Goal: Transaction & Acquisition: Download file/media

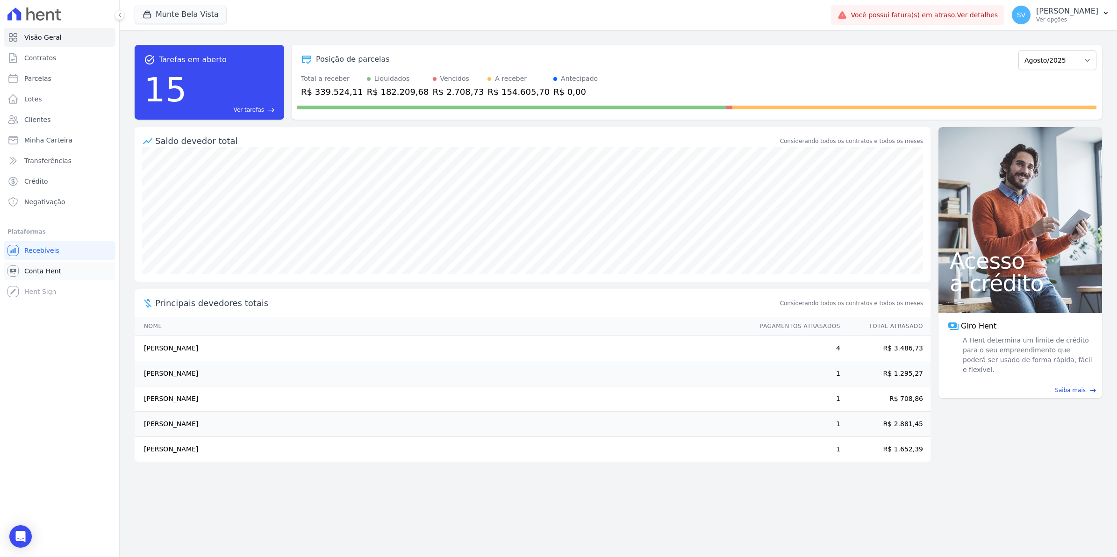
click at [46, 267] on span "Conta Hent" at bounding box center [42, 270] width 37 height 9
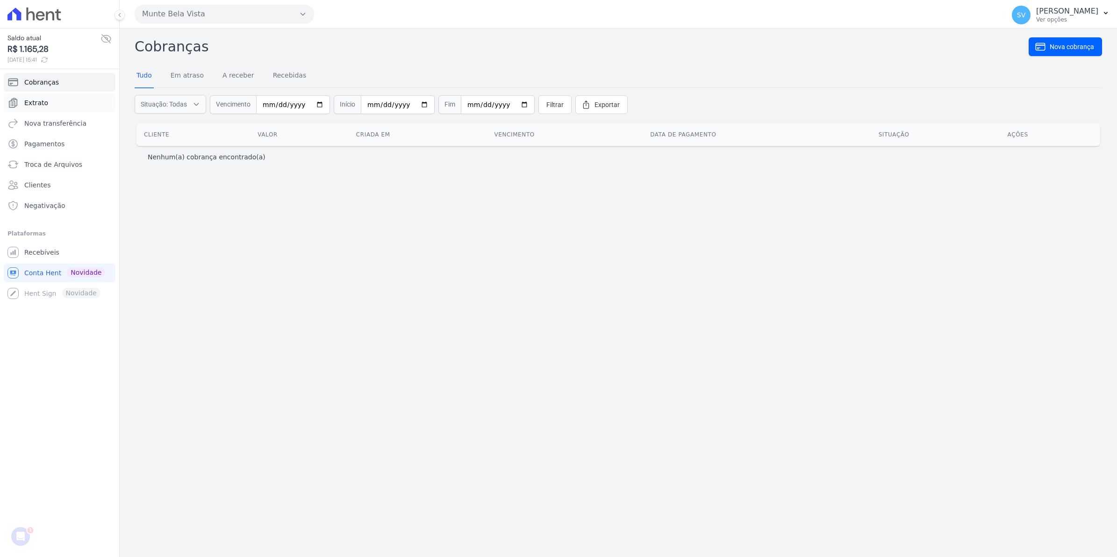
click at [36, 105] on span "Extrato" at bounding box center [36, 102] width 24 height 9
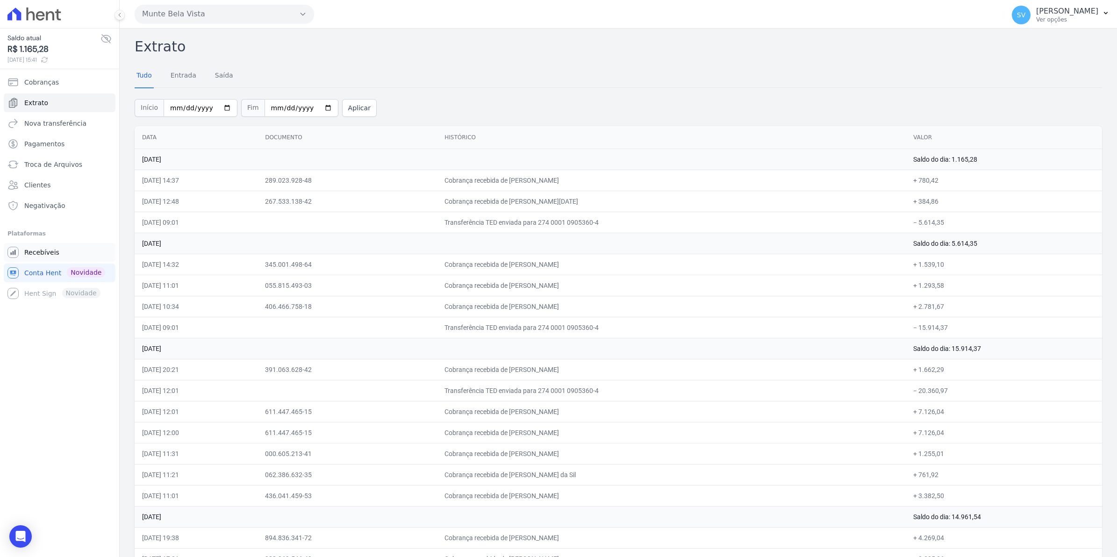
click at [54, 249] on span "Recebíveis" at bounding box center [41, 252] width 35 height 9
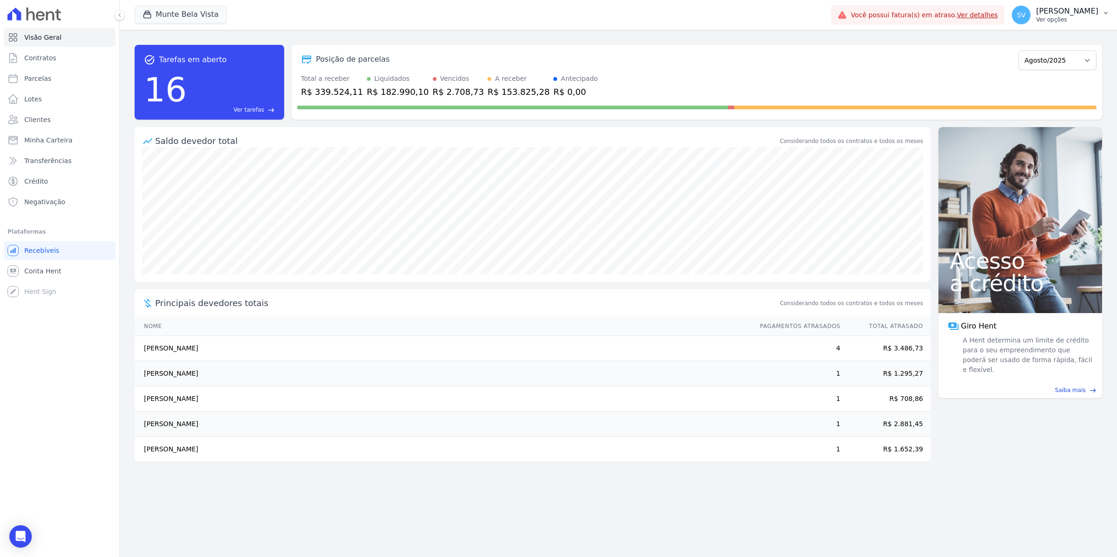
click at [1031, 21] on span "SV" at bounding box center [1021, 15] width 19 height 19
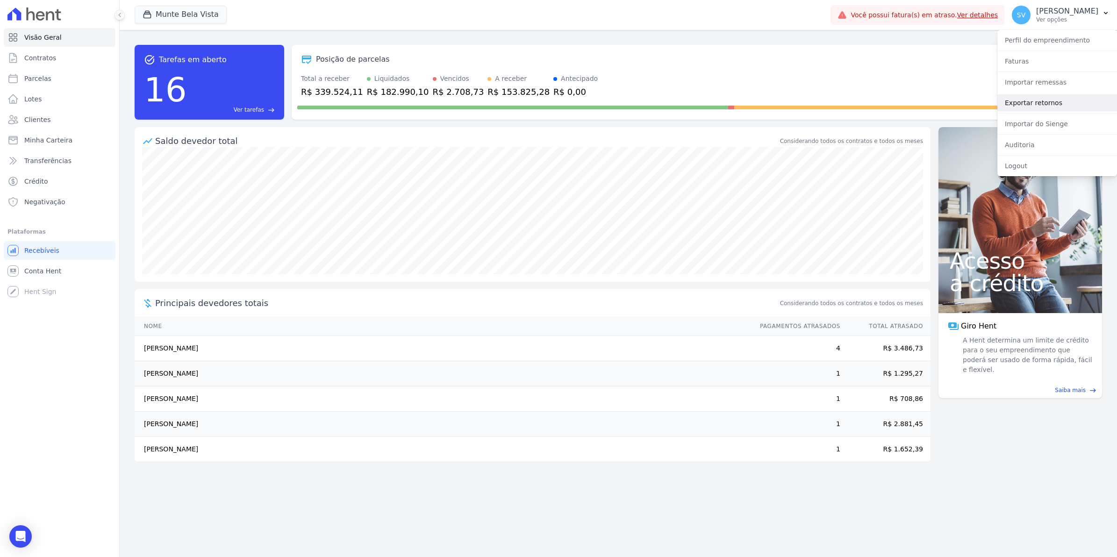
click at [1036, 107] on link "Exportar retornos" at bounding box center [1057, 102] width 120 height 17
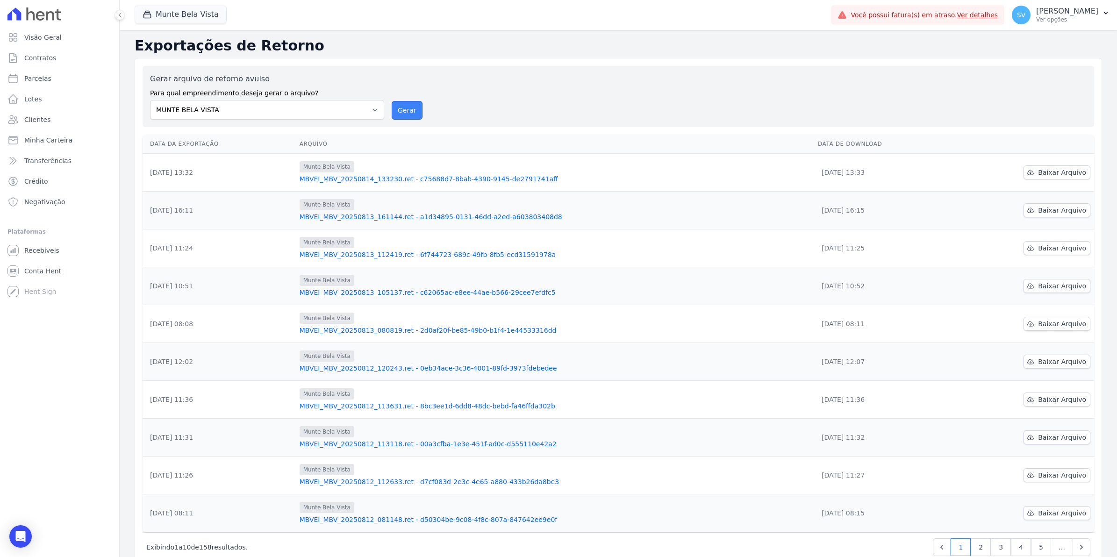
click at [407, 111] on button "Gerar" at bounding box center [407, 110] width 31 height 19
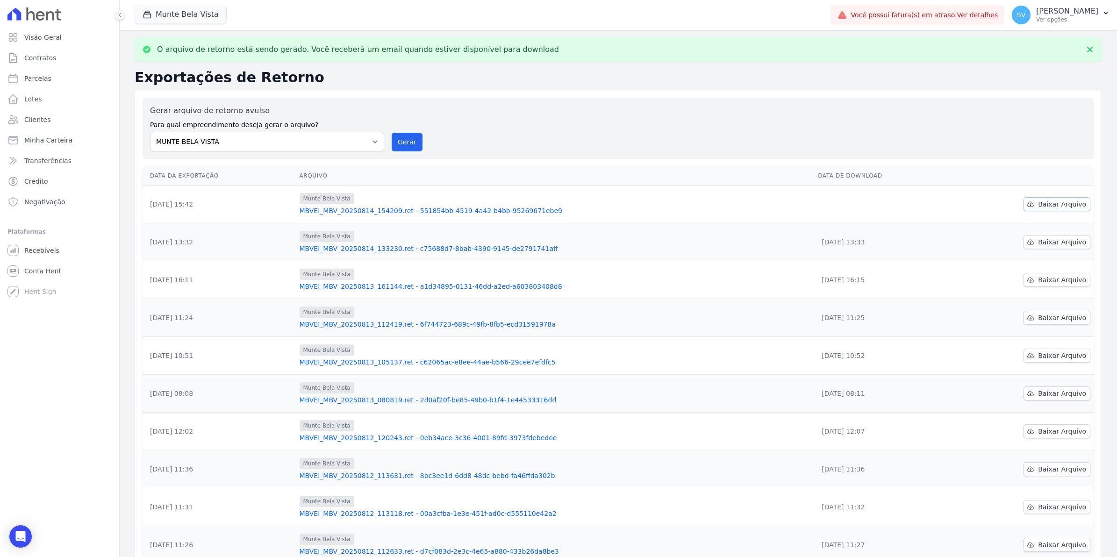
click at [1064, 204] on span "Baixar Arquivo" at bounding box center [1062, 204] width 48 height 9
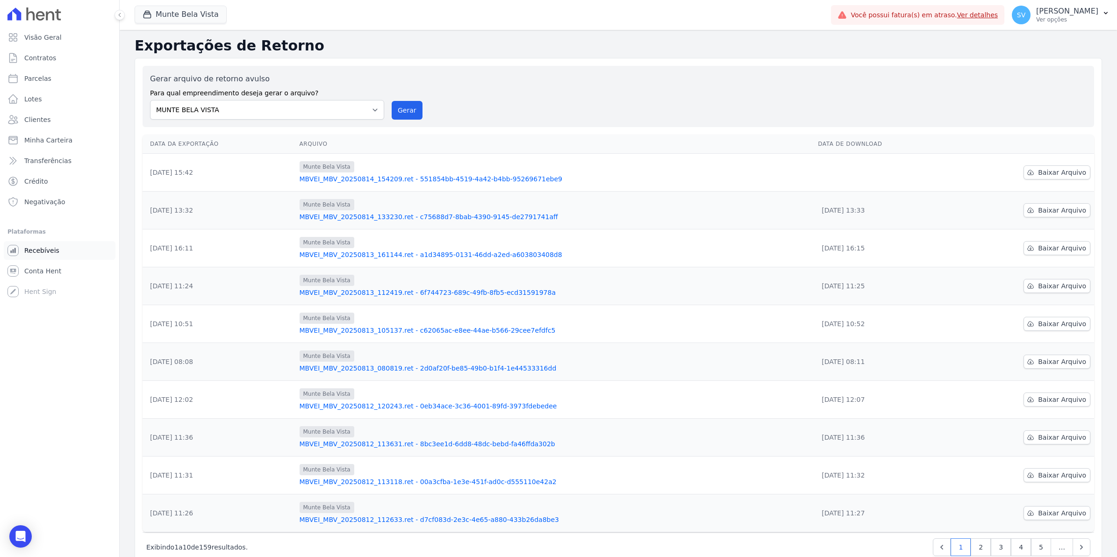
click at [44, 248] on span "Recebíveis" at bounding box center [41, 250] width 35 height 9
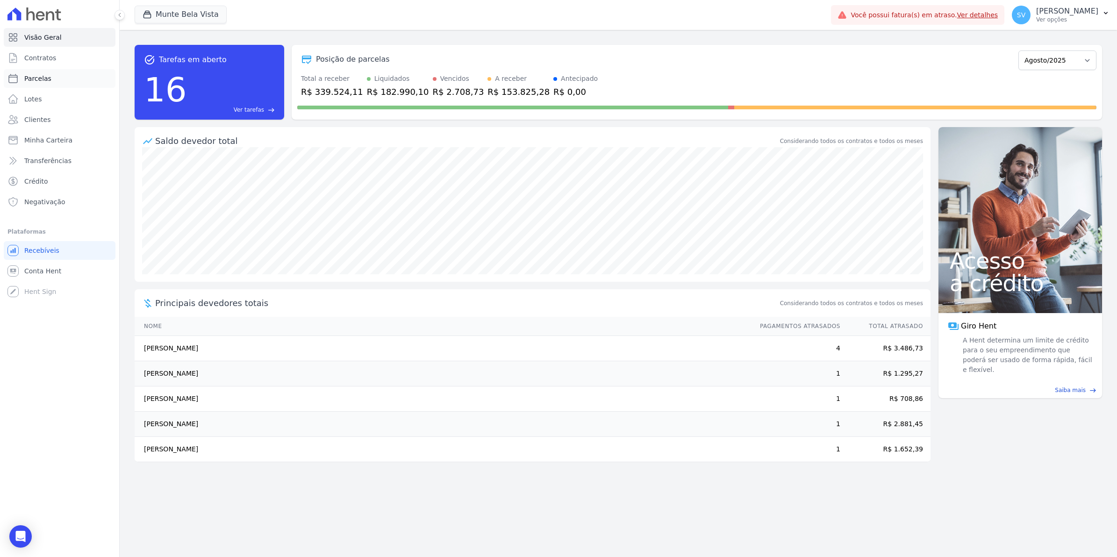
click at [41, 75] on span "Parcelas" at bounding box center [37, 78] width 27 height 9
select select
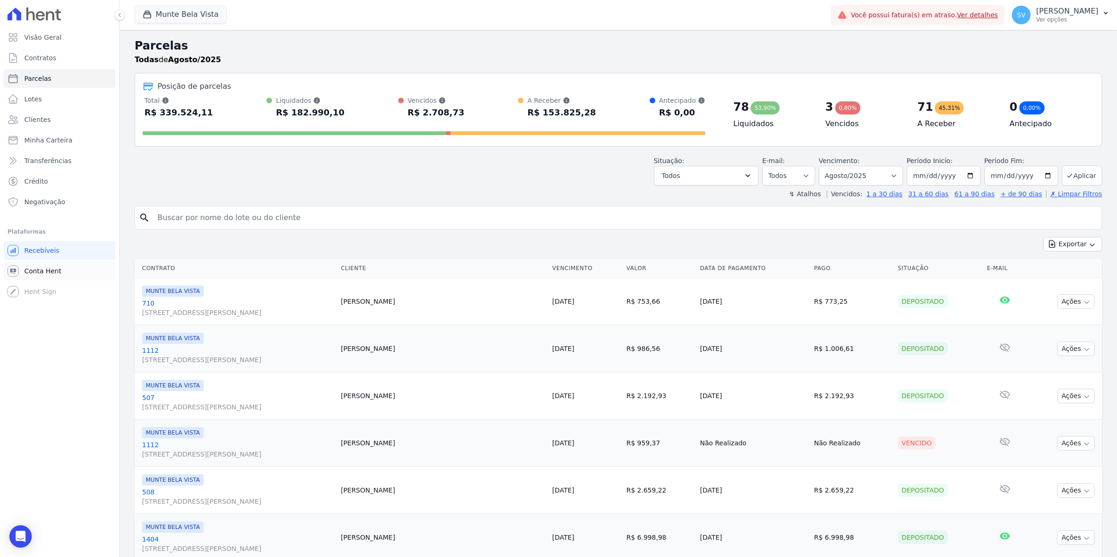
click at [44, 272] on span "Conta Hent" at bounding box center [42, 270] width 37 height 9
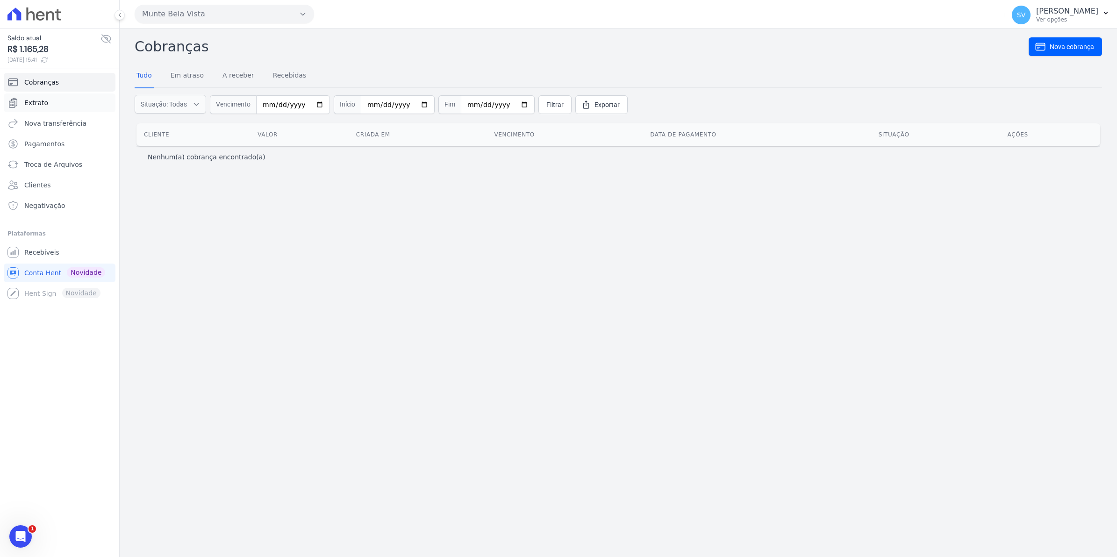
click at [44, 105] on span "Extrato" at bounding box center [36, 102] width 24 height 9
